Goal: Transaction & Acquisition: Purchase product/service

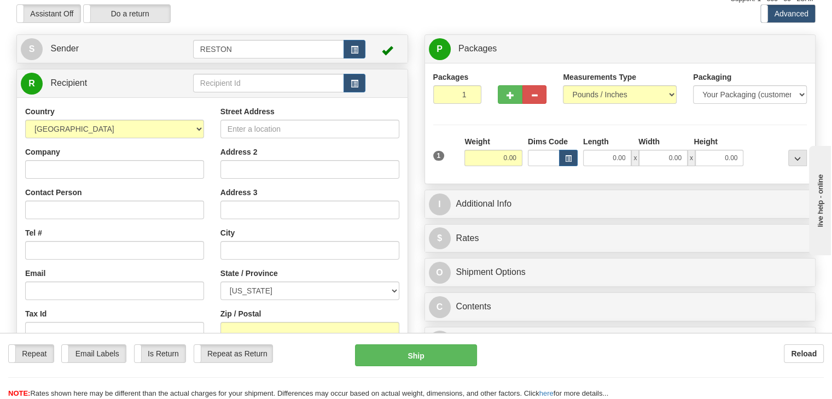
scroll to position [109, 0]
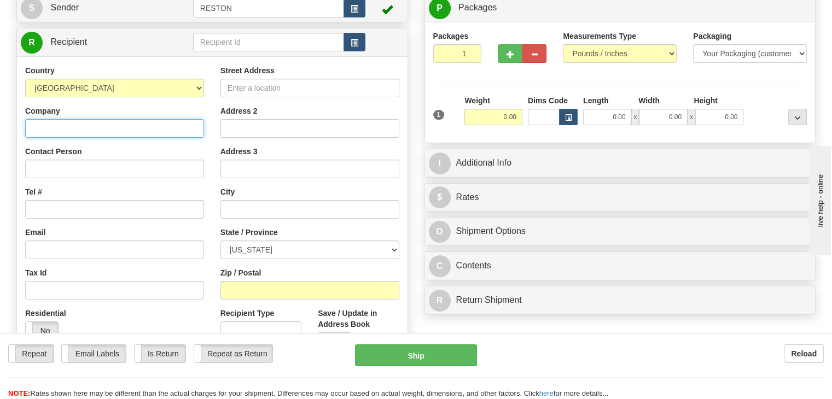
click at [127, 135] on input "Company" at bounding box center [114, 128] width 179 height 19
click at [42, 127] on input "ANixter" at bounding box center [114, 128] width 179 height 19
type input "Anixter"
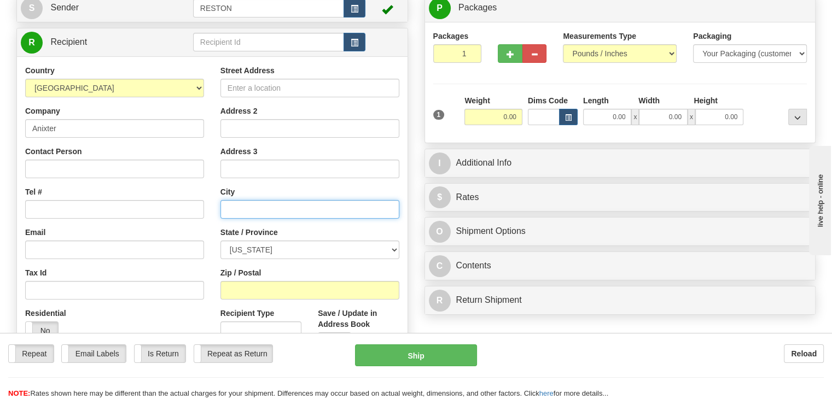
click at [247, 202] on input "text" at bounding box center [309, 209] width 179 height 19
click at [236, 206] on input "[PERSON_NAME]" at bounding box center [309, 209] width 179 height 19
type input "HOuston"
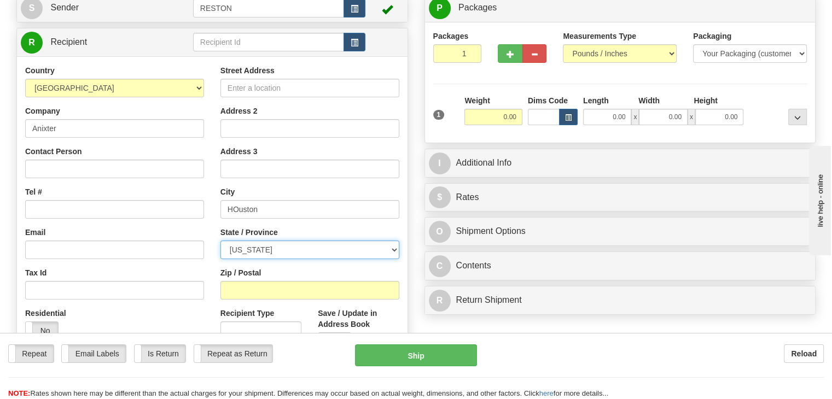
click at [252, 250] on select "[US_STATE] [US_STATE] [US_STATE] [US_STATE] Armed Forces America Armed Forces E…" at bounding box center [309, 250] width 179 height 19
select select "[GEOGRAPHIC_DATA]"
click at [220, 241] on select "[US_STATE] [US_STATE] [US_STATE] [US_STATE] Armed Forces America Armed Forces E…" at bounding box center [309, 250] width 179 height 19
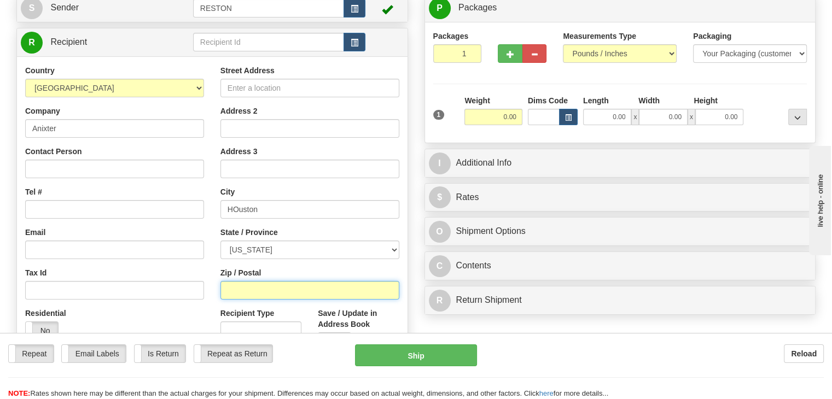
click at [253, 286] on input "Zip / Postal" at bounding box center [309, 290] width 179 height 19
type input "77019"
click at [200, 314] on div "Residential Yes No" at bounding box center [114, 328] width 195 height 40
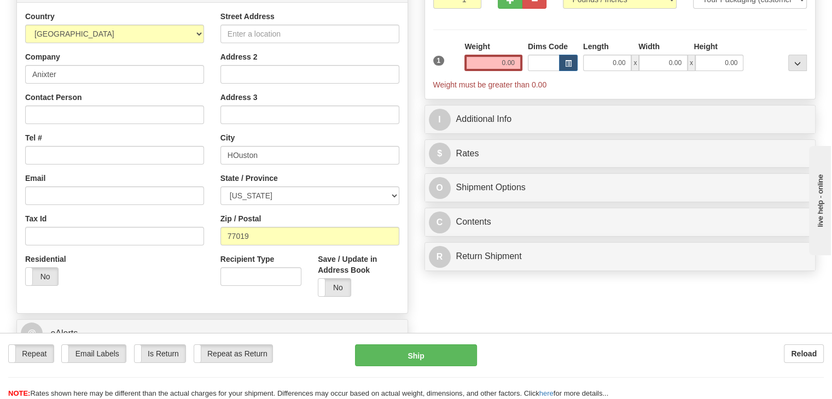
scroll to position [0, 0]
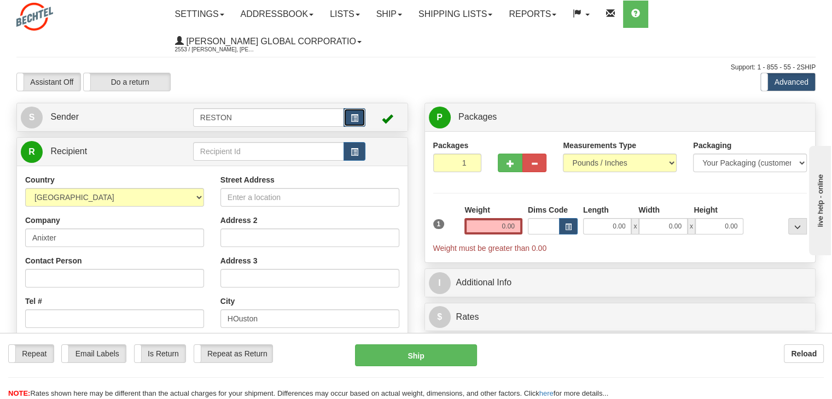
click at [352, 115] on span "button" at bounding box center [355, 118] width 8 height 7
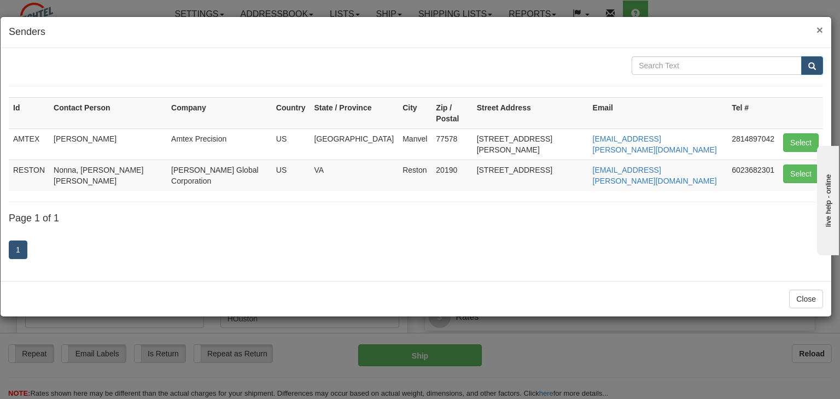
click at [820, 26] on span "×" at bounding box center [819, 30] width 7 height 13
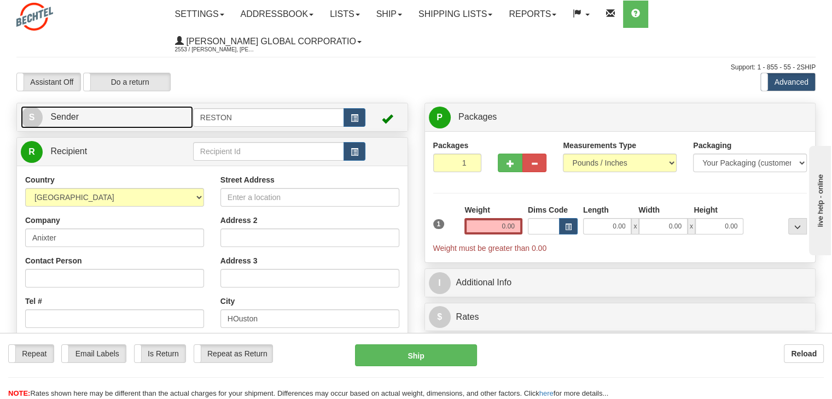
click at [140, 120] on link "S Sender" at bounding box center [107, 117] width 172 height 22
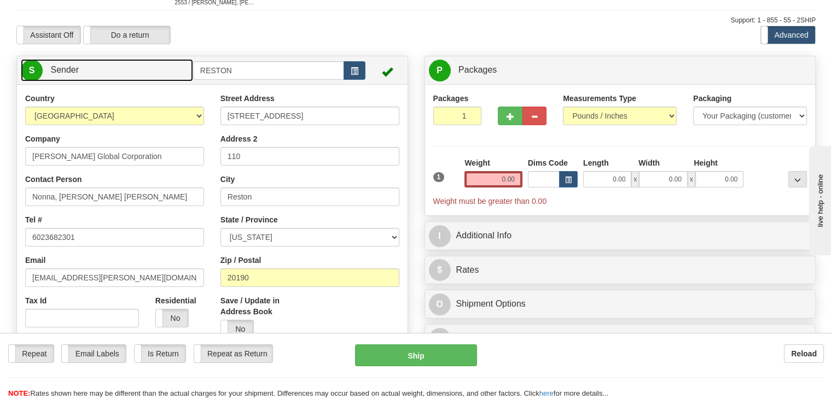
scroll to position [109, 0]
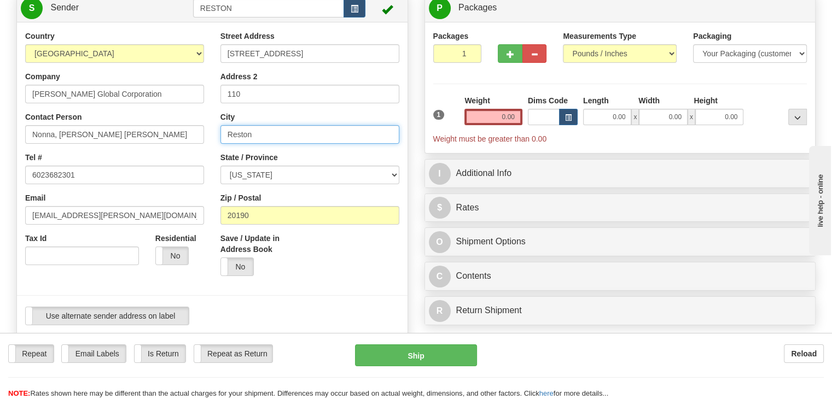
drag, startPoint x: 287, startPoint y: 136, endPoint x: 161, endPoint y: 133, distance: 125.8
click at [161, 133] on div "Country [GEOGRAPHIC_DATA] [GEOGRAPHIC_DATA] [GEOGRAPHIC_DATA] [GEOGRAPHIC_DATA]…" at bounding box center [212, 182] width 390 height 303
type input "West Jordan"
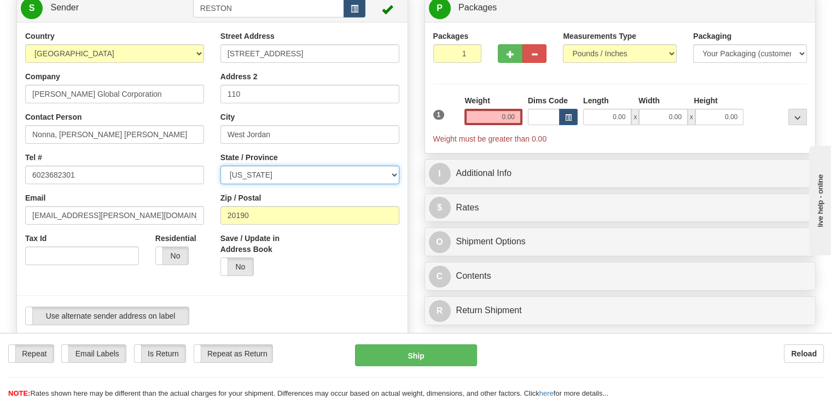
click at [270, 178] on select "[US_STATE] [US_STATE] [US_STATE] [US_STATE] Armed Forces America Armed Forces E…" at bounding box center [309, 175] width 179 height 19
select select "UT"
click at [220, 166] on select "[US_STATE] [US_STATE] [US_STATE] [US_STATE] Armed Forces America Armed Forces E…" at bounding box center [309, 175] width 179 height 19
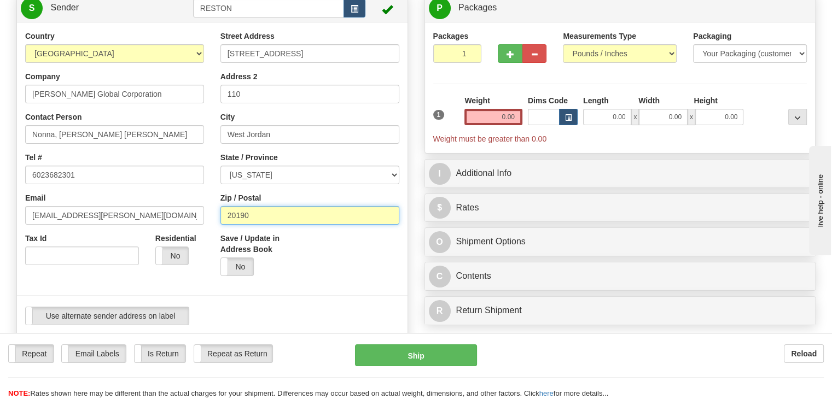
drag, startPoint x: 270, startPoint y: 218, endPoint x: 154, endPoint y: 205, distance: 117.3
click at [154, 208] on div "Country [GEOGRAPHIC_DATA] [GEOGRAPHIC_DATA] [GEOGRAPHIC_DATA] [GEOGRAPHIC_DATA]…" at bounding box center [212, 182] width 390 height 303
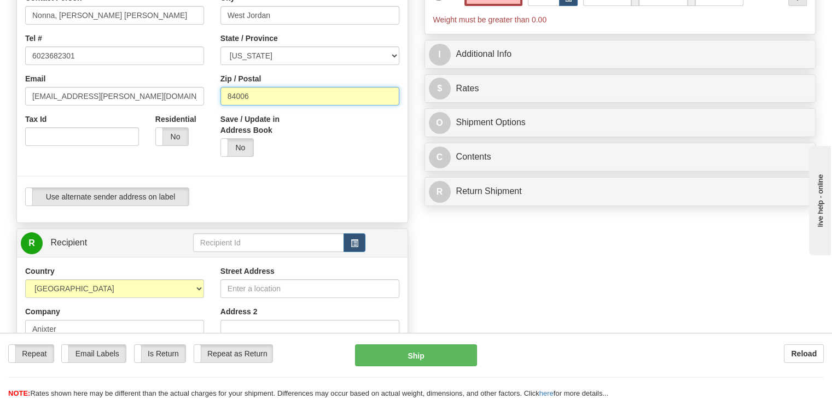
scroll to position [273, 0]
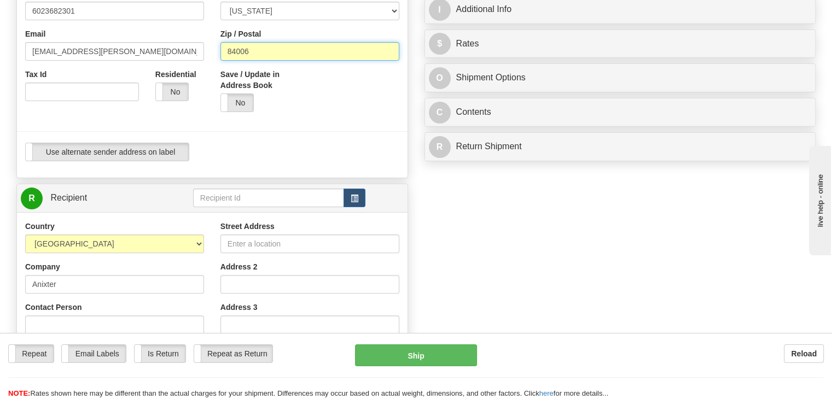
type input "84006"
click at [469, 226] on div "Create a label for the return Create Pickup Without Label S" at bounding box center [415, 213] width 815 height 768
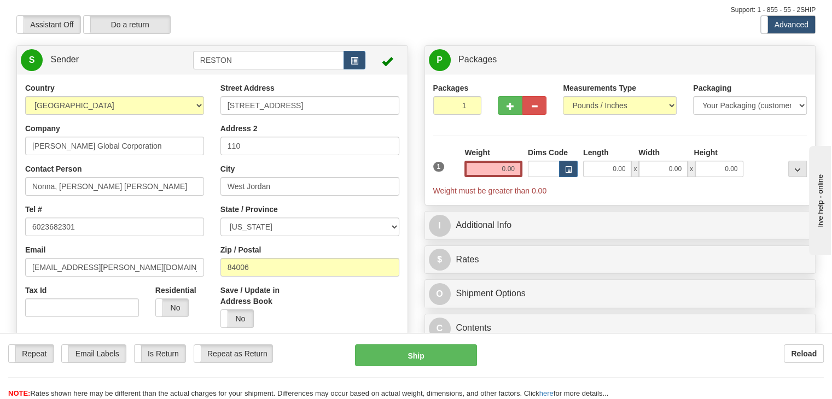
scroll to position [55, 0]
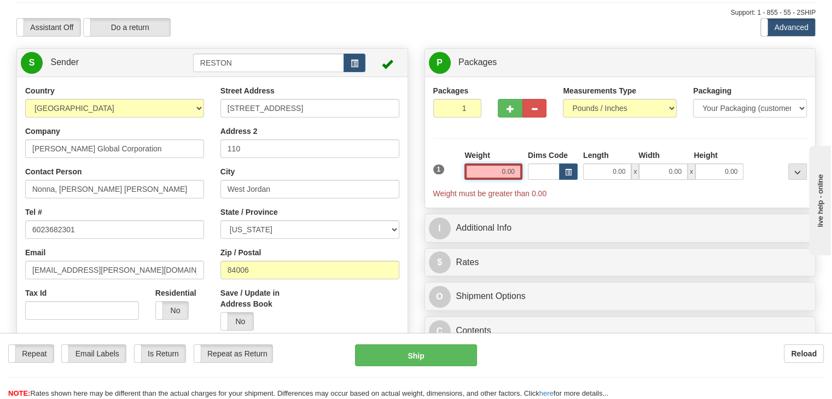
drag, startPoint x: 497, startPoint y: 167, endPoint x: 525, endPoint y: 168, distance: 28.5
click at [525, 168] on div "1 Weight 0.00 Dims Code 0.00" at bounding box center [620, 174] width 380 height 49
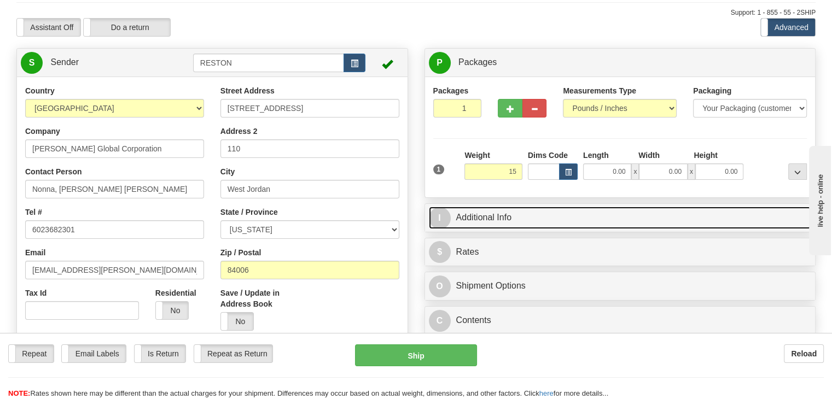
type input "15.00"
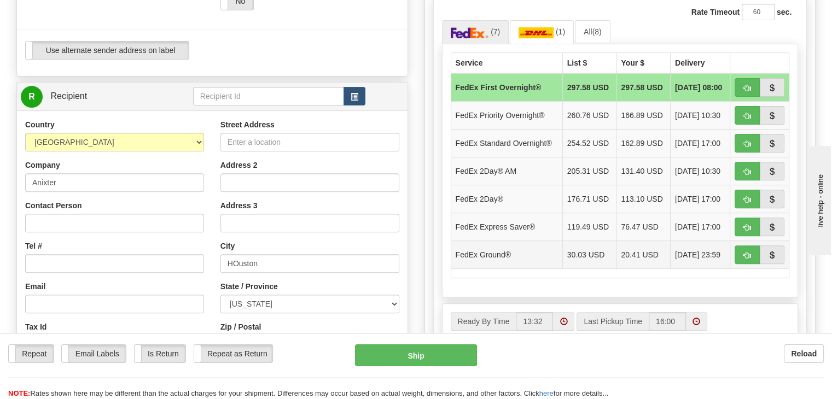
scroll to position [328, 0]
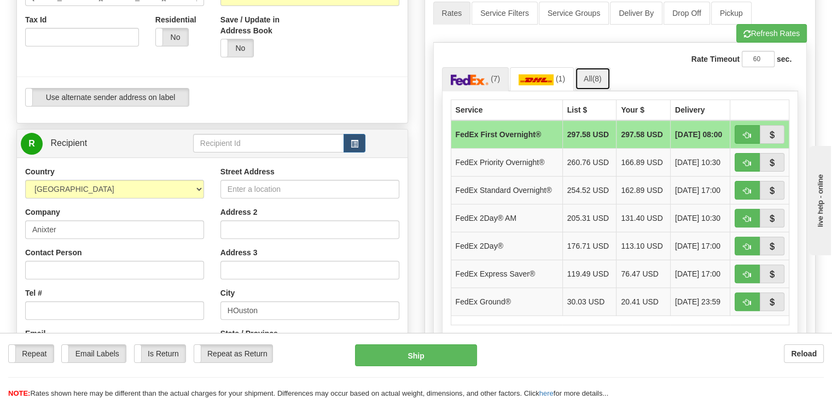
click at [601, 73] on link "All (8)" at bounding box center [593, 78] width 36 height 23
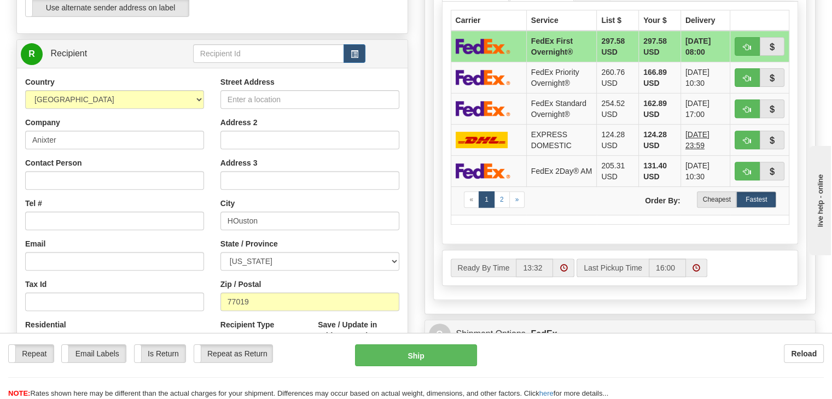
scroll to position [438, 0]
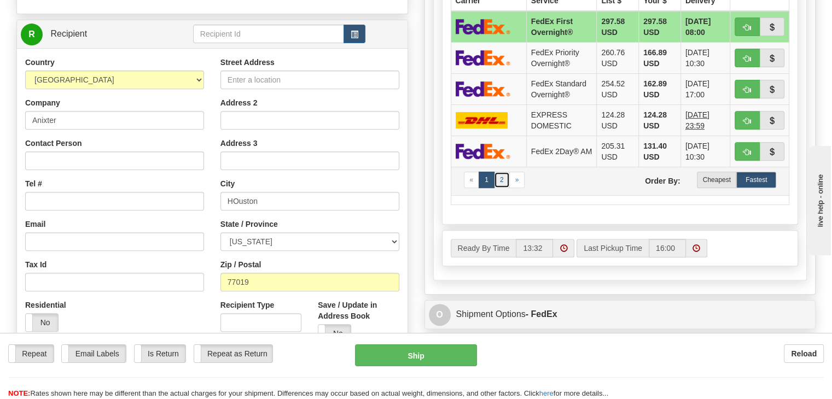
click at [502, 180] on link "2" at bounding box center [502, 180] width 16 height 16
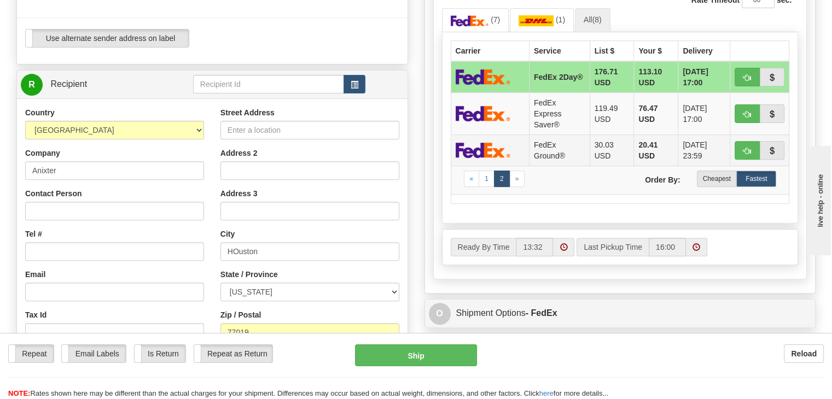
scroll to position [328, 0]
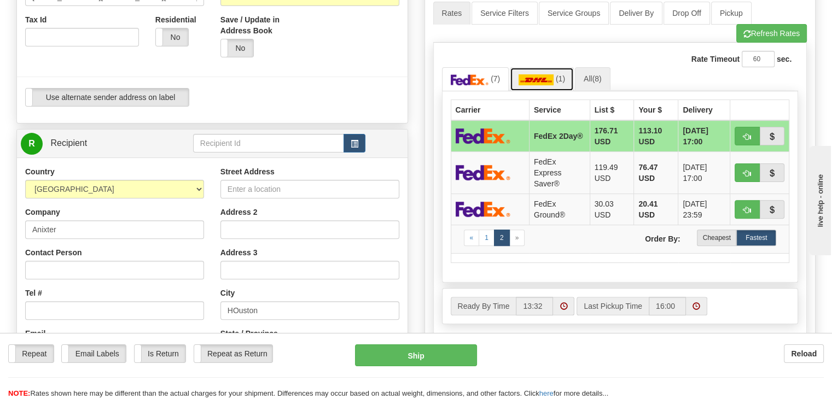
click at [547, 78] on img at bounding box center [535, 79] width 35 height 11
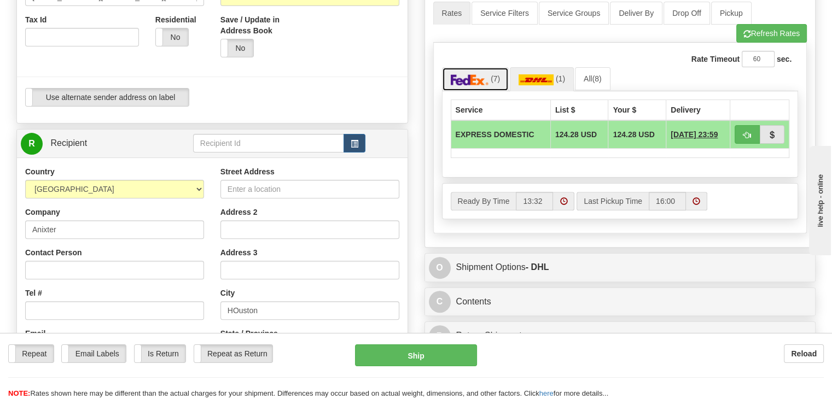
click at [466, 78] on img at bounding box center [470, 79] width 38 height 11
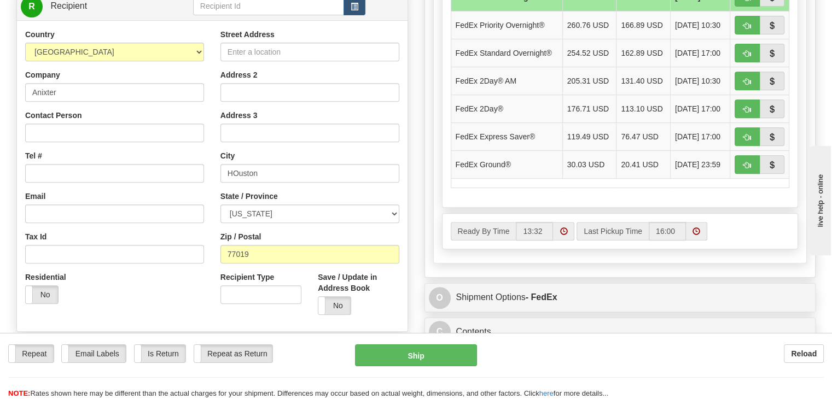
scroll to position [492, 0]
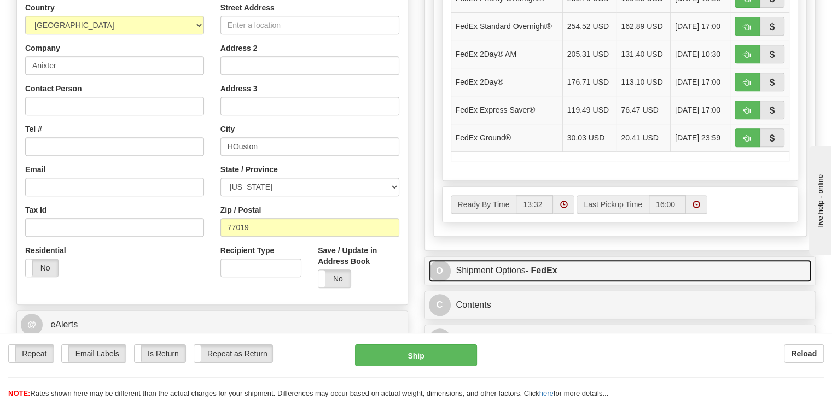
click at [518, 268] on link "O Shipment Options - FedEx" at bounding box center [620, 271] width 383 height 22
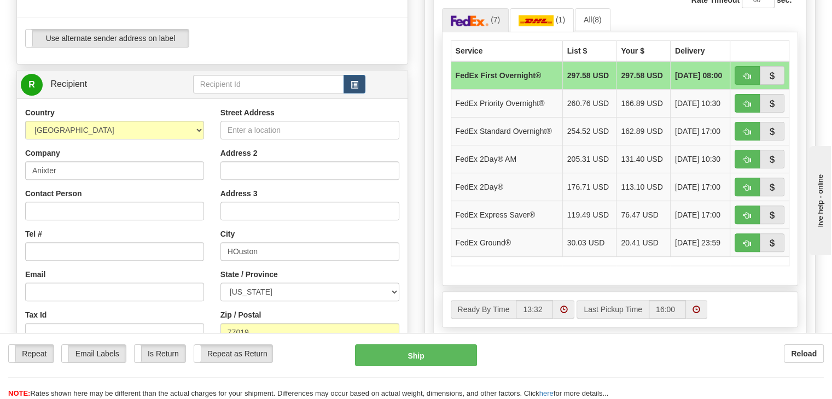
scroll to position [383, 0]
